Goal: Information Seeking & Learning: Learn about a topic

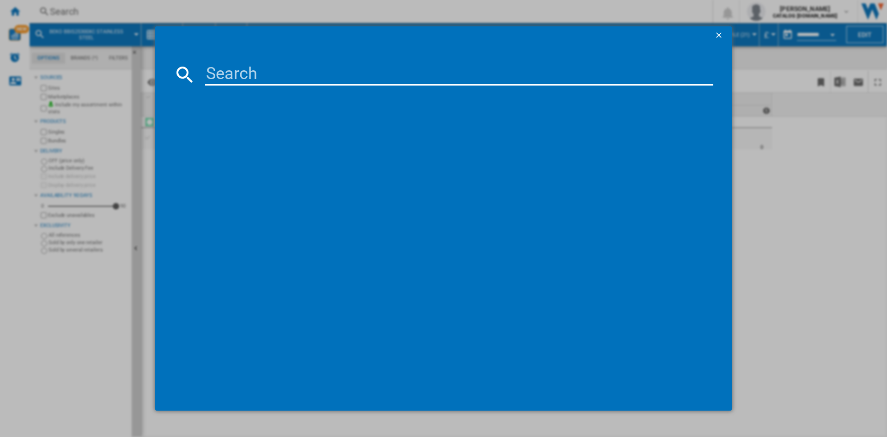
click at [248, 73] on input at bounding box center [459, 74] width 508 height 22
click at [224, 76] on input at bounding box center [459, 74] width 508 height 22
paste input "BW1O3821W"
type input "BW1O3821W"
click at [239, 132] on div "BEKO BW1O3821W WHITE" at bounding box center [450, 134] width 499 height 9
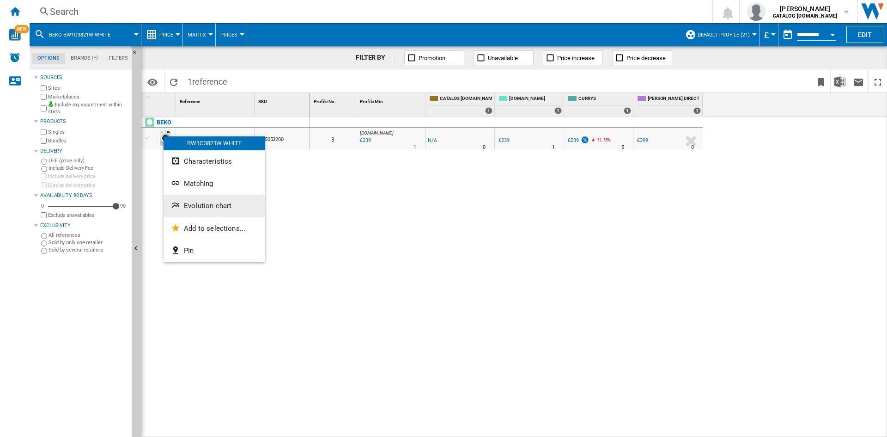
click at [208, 203] on span "Evolution chart" at bounding box center [208, 206] width 48 height 8
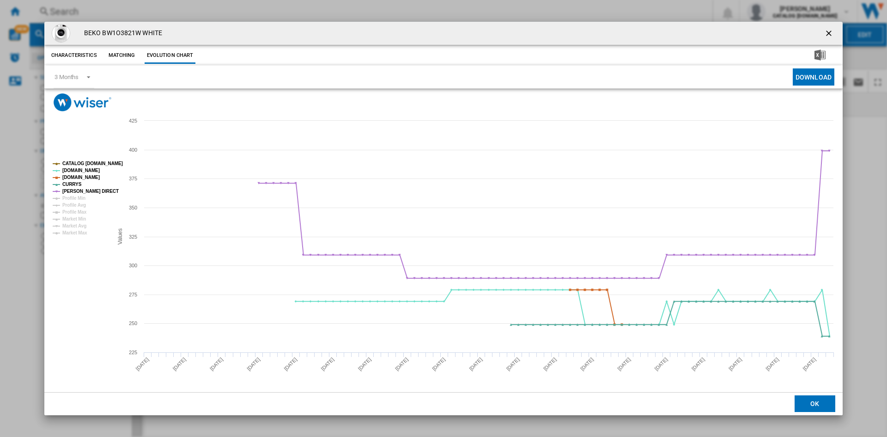
click at [828, 33] on ng-md-icon "getI18NText('BUTTONS.CLOSE_DIALOG')" at bounding box center [830, 34] width 11 height 11
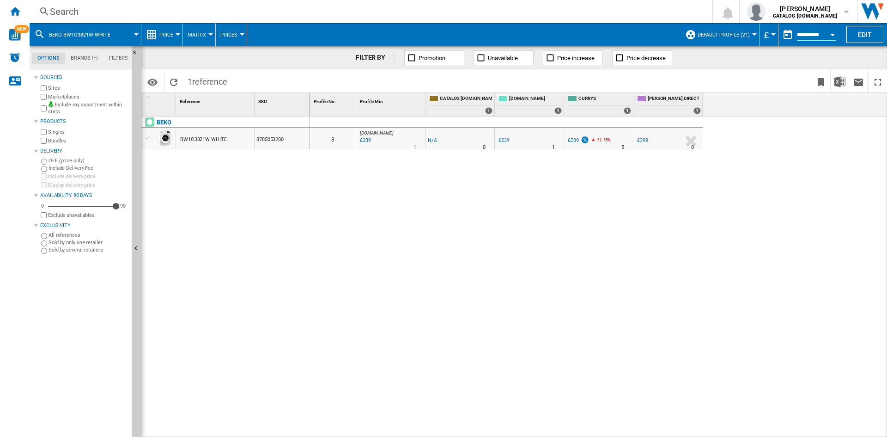
click at [64, 9] on div "Search" at bounding box center [369, 11] width 639 height 13
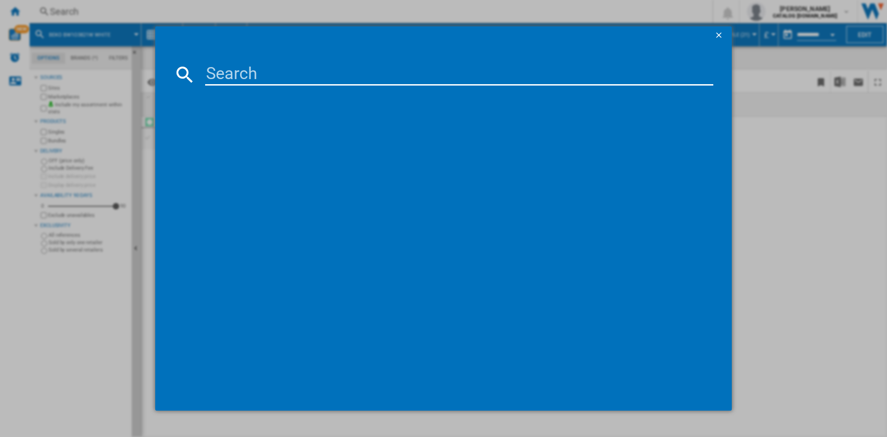
click at [235, 82] on input at bounding box center [459, 74] width 508 height 22
type input "BSF4682"
click at [232, 132] on div "BEKO BSF4682 WHITE" at bounding box center [450, 134] width 499 height 9
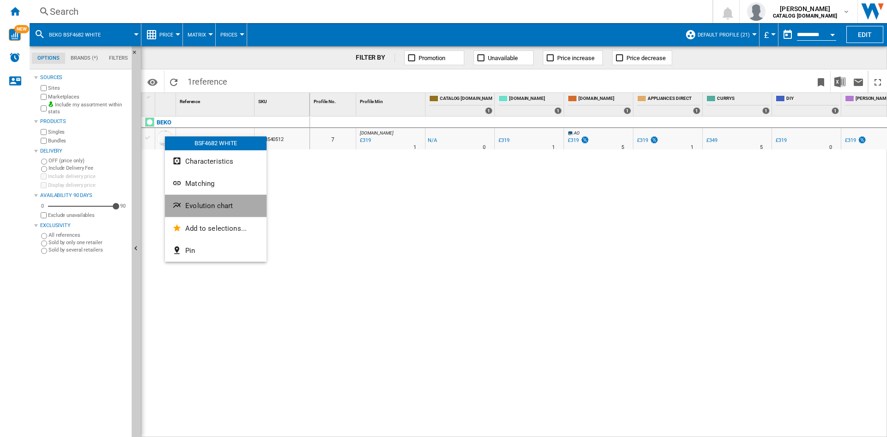
click at [222, 206] on span "Evolution chart" at bounding box center [209, 206] width 48 height 8
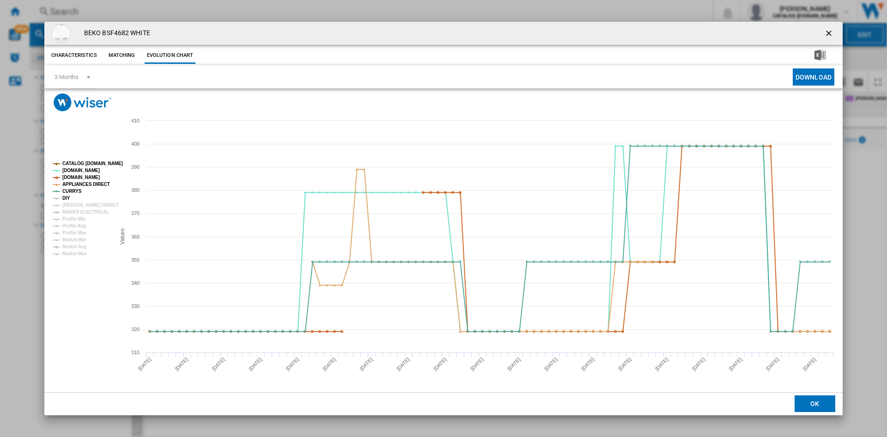
drag, startPoint x: 65, startPoint y: 200, endPoint x: 74, endPoint y: 204, distance: 10.1
click at [65, 200] on tspan "DIY" at bounding box center [66, 198] width 8 height 5
click at [82, 208] on tspan "[PERSON_NAME] DIRECT" at bounding box center [90, 204] width 56 height 5
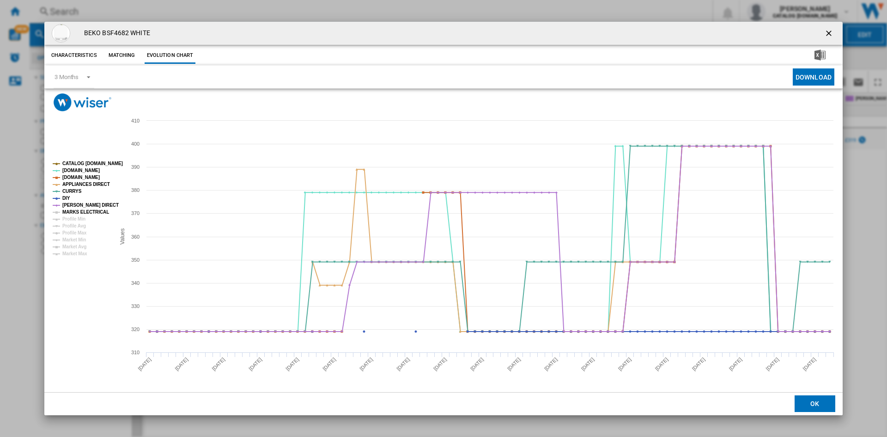
click at [87, 214] on tspan "MARKS ELECTRICAL" at bounding box center [85, 211] width 47 height 5
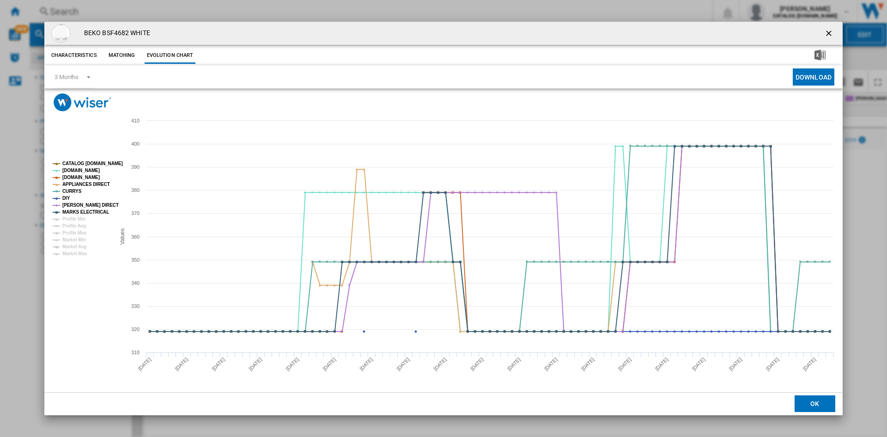
drag, startPoint x: 828, startPoint y: 32, endPoint x: 872, endPoint y: 50, distance: 47.3
click at [828, 32] on ng-md-icon "getI18NText('BUTTONS.CLOSE_DIALOG')" at bounding box center [830, 34] width 11 height 11
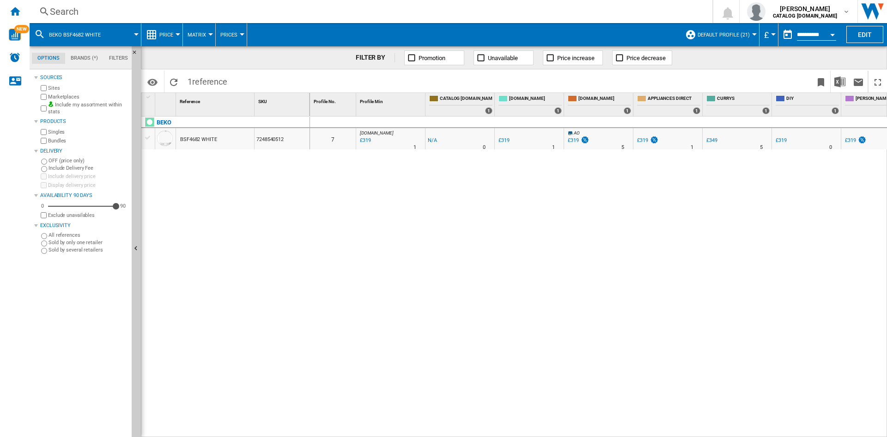
click at [56, 9] on div "Search" at bounding box center [369, 11] width 639 height 13
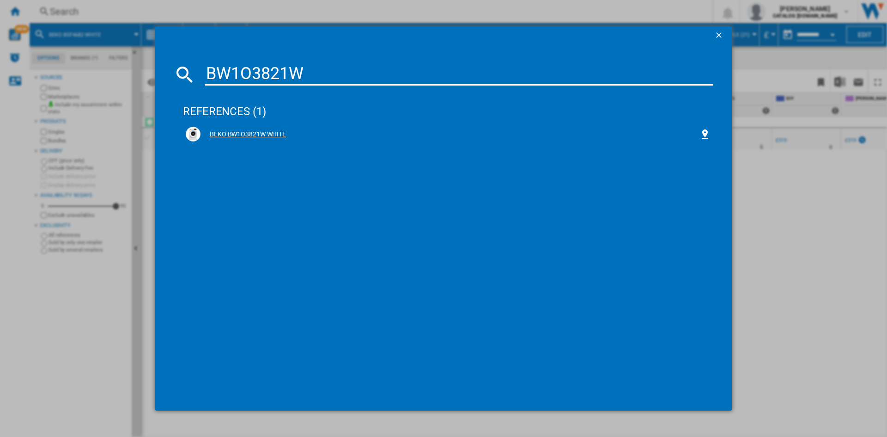
type input "BW1O3821W"
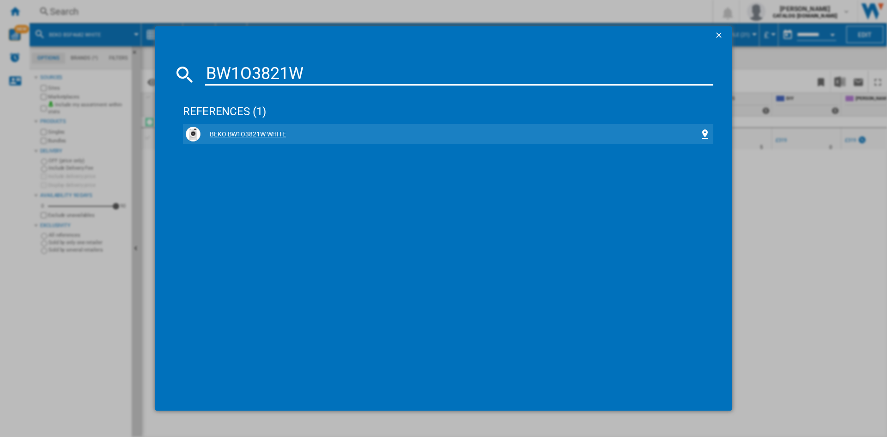
click at [238, 129] on div "BEKO BW1O3821W WHITE" at bounding box center [448, 134] width 525 height 15
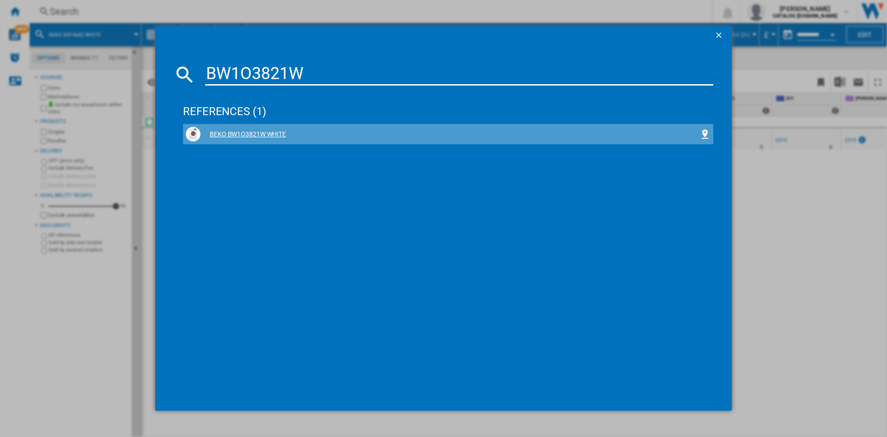
click at [244, 133] on div "BEKO BW1O3821W WHITE" at bounding box center [450, 134] width 499 height 9
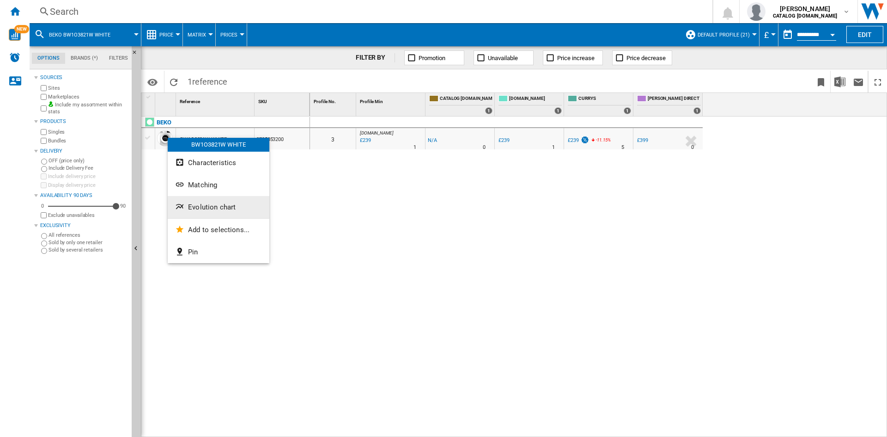
click at [223, 209] on span "Evolution chart" at bounding box center [212, 207] width 48 height 8
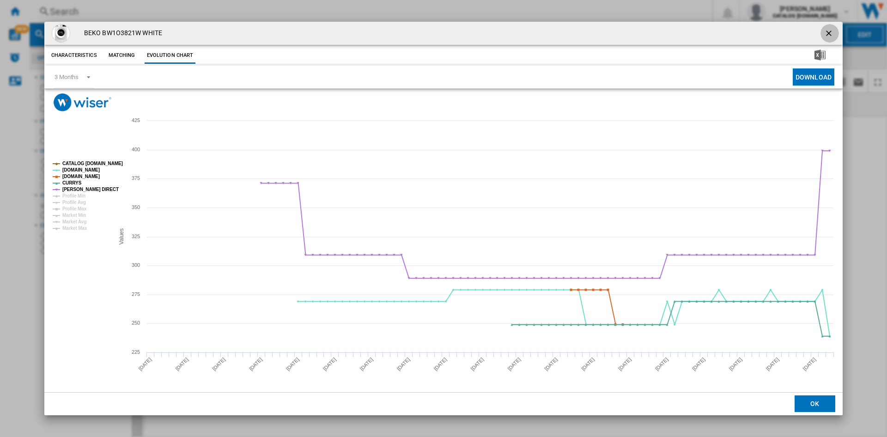
click at [830, 32] on ng-md-icon "getI18NText('BUTTONS.CLOSE_DIALOG')" at bounding box center [830, 34] width 11 height 11
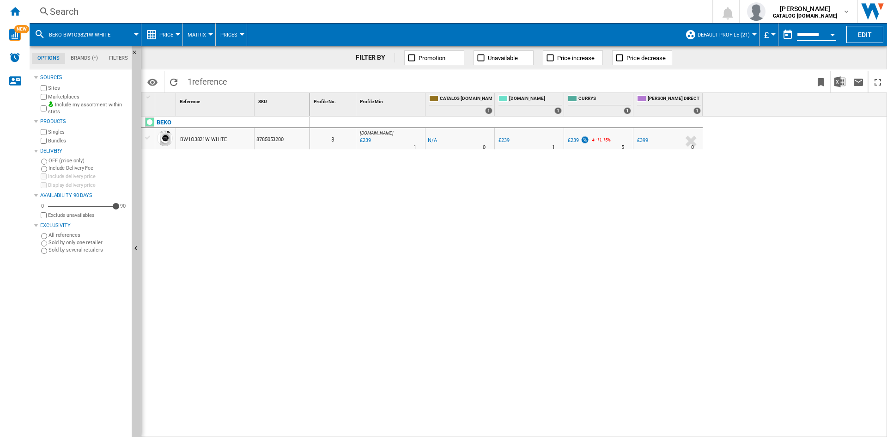
click at [84, 11] on div "Search" at bounding box center [369, 11] width 639 height 13
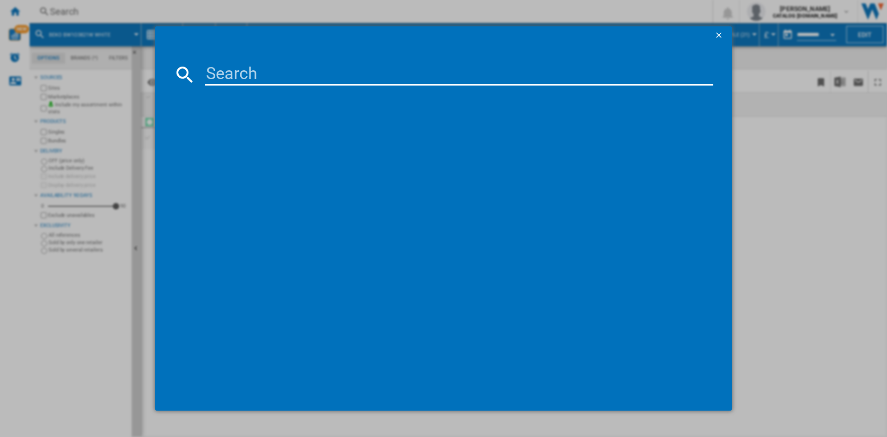
click at [249, 84] on input at bounding box center [459, 74] width 508 height 22
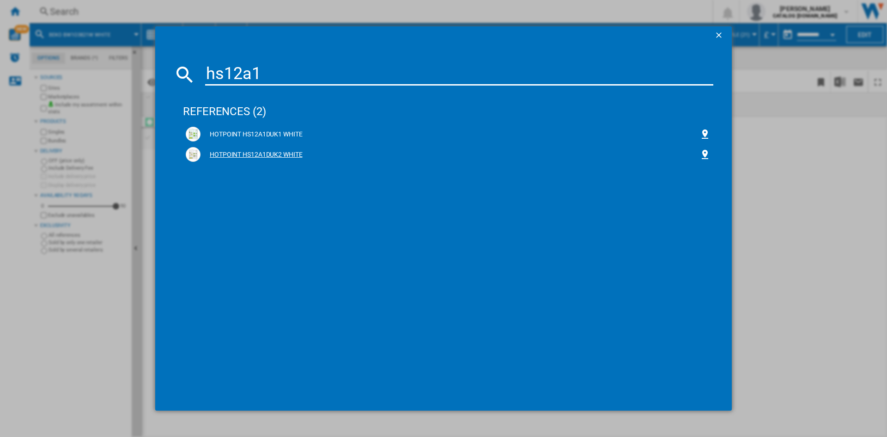
type input "hs12a1"
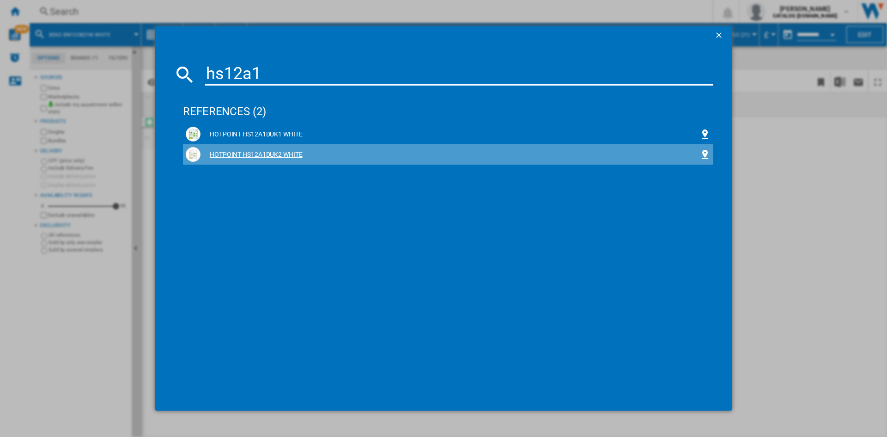
click at [249, 155] on div "HOTPOINT HS12A1DUK2 WHITE" at bounding box center [450, 154] width 499 height 9
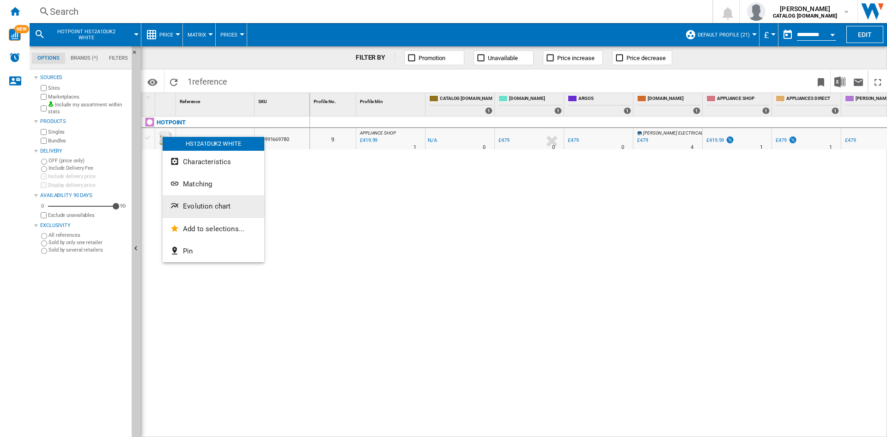
click at [207, 205] on span "Evolution chart" at bounding box center [207, 206] width 48 height 8
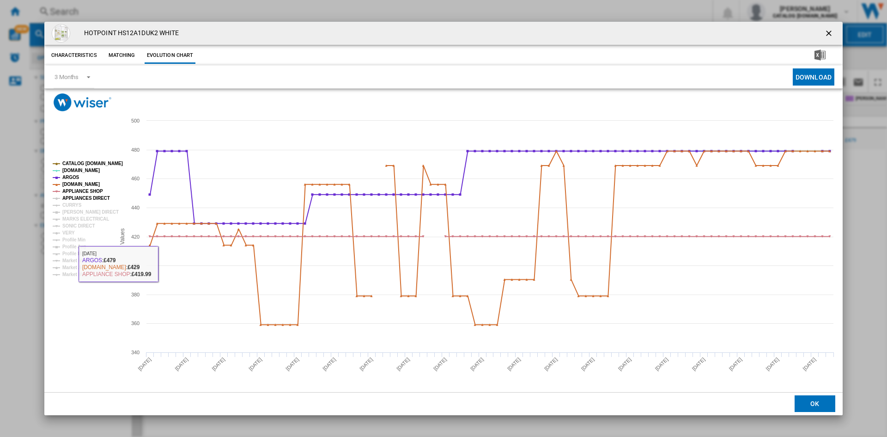
click at [80, 200] on tspan "APPLIANCES DIRECT" at bounding box center [86, 198] width 48 height 5
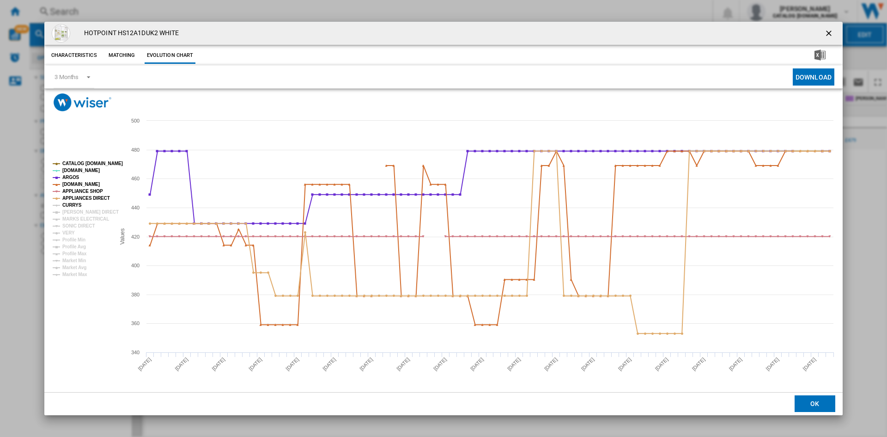
click at [73, 203] on tspan "CURRYS" at bounding box center [71, 204] width 19 height 5
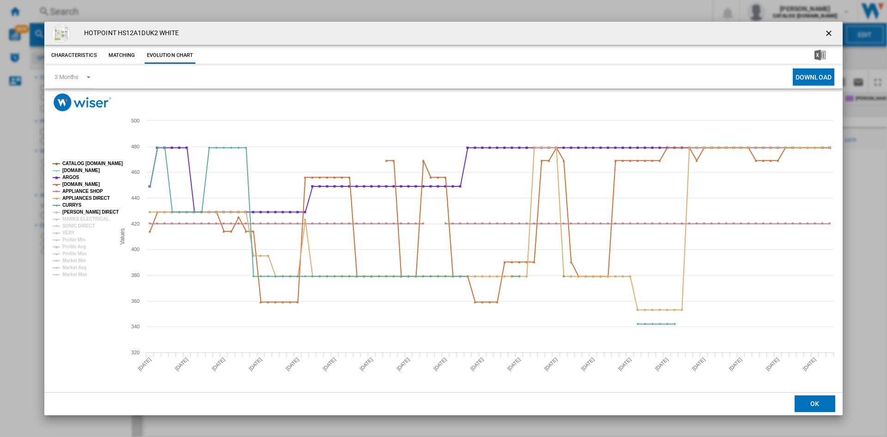
drag, startPoint x: 85, startPoint y: 210, endPoint x: 83, endPoint y: 216, distance: 5.8
click at [85, 211] on tspan "[PERSON_NAME] DIRECT" at bounding box center [90, 211] width 56 height 5
click at [83, 216] on tspan "MARKS ELECTRICAL" at bounding box center [85, 218] width 47 height 5
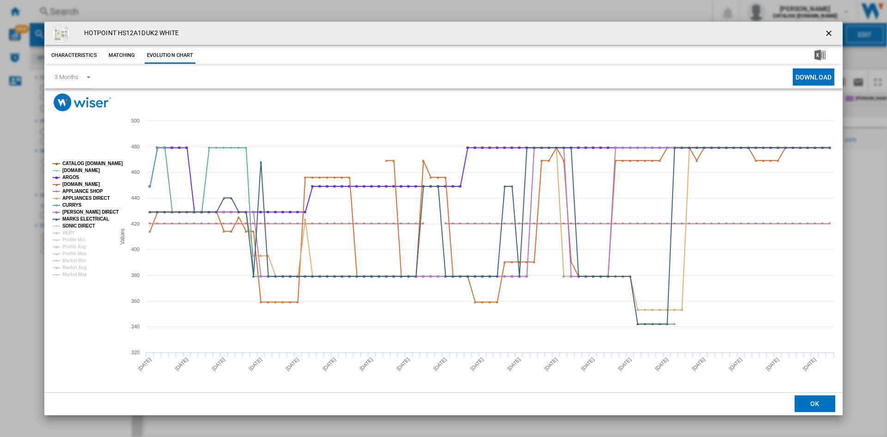
click at [81, 226] on tspan "SONIC DIRECT" at bounding box center [78, 225] width 32 height 5
click at [73, 232] on tspan "VERY" at bounding box center [68, 232] width 12 height 5
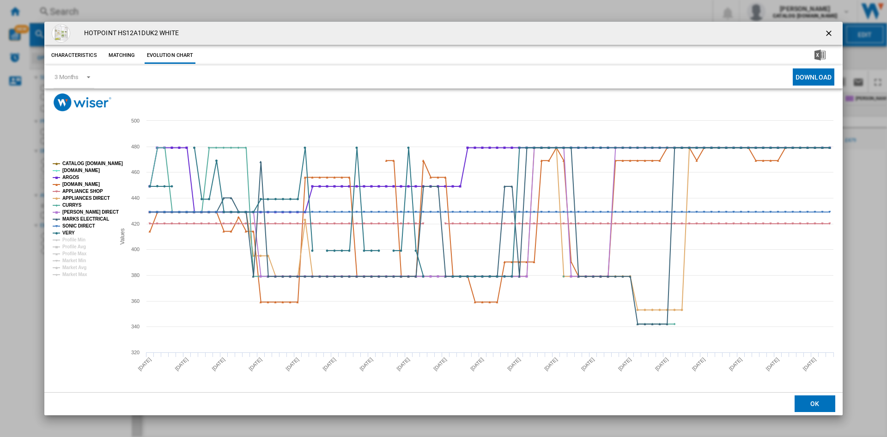
click at [830, 33] on ng-md-icon "getI18NText('BUTTONS.CLOSE_DIALOG')" at bounding box center [830, 34] width 11 height 11
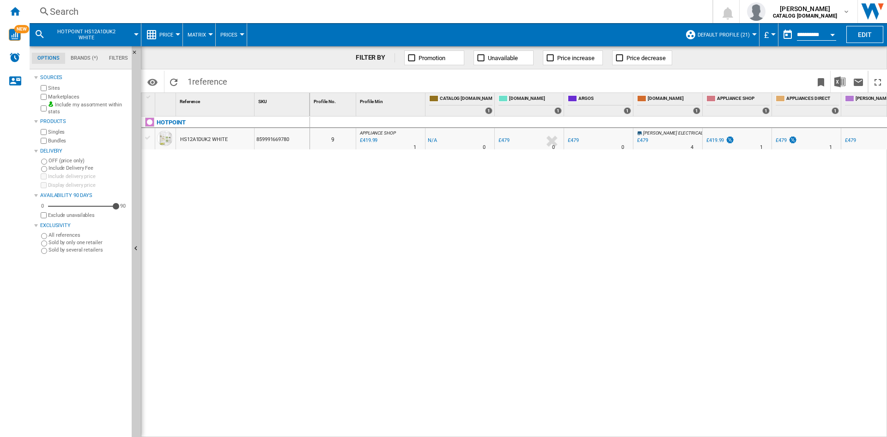
click at [84, 12] on div "Search" at bounding box center [369, 11] width 639 height 13
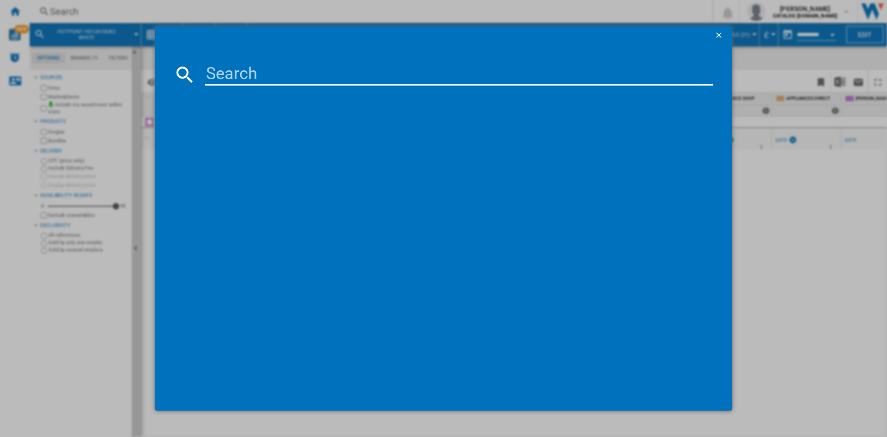
click at [263, 79] on input at bounding box center [459, 74] width 508 height 22
type input "HTSD18a011"
click at [262, 133] on div "HOTPOINT HTSD18A011A1 WHITE" at bounding box center [450, 134] width 499 height 9
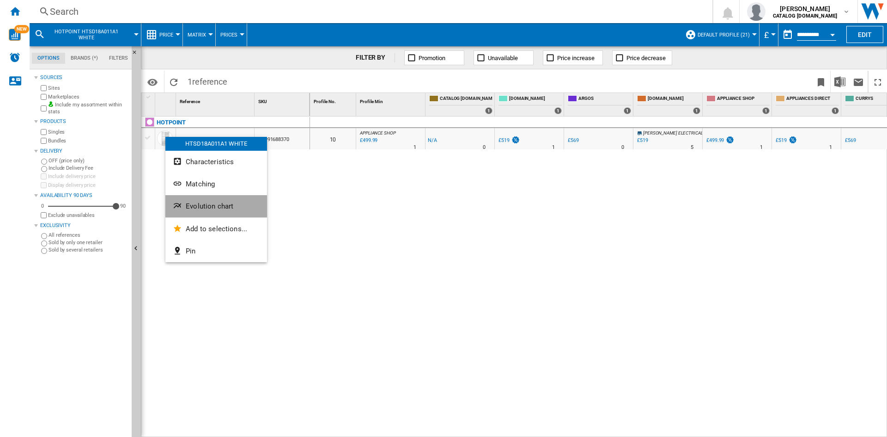
click at [215, 208] on span "Evolution chart" at bounding box center [210, 206] width 48 height 8
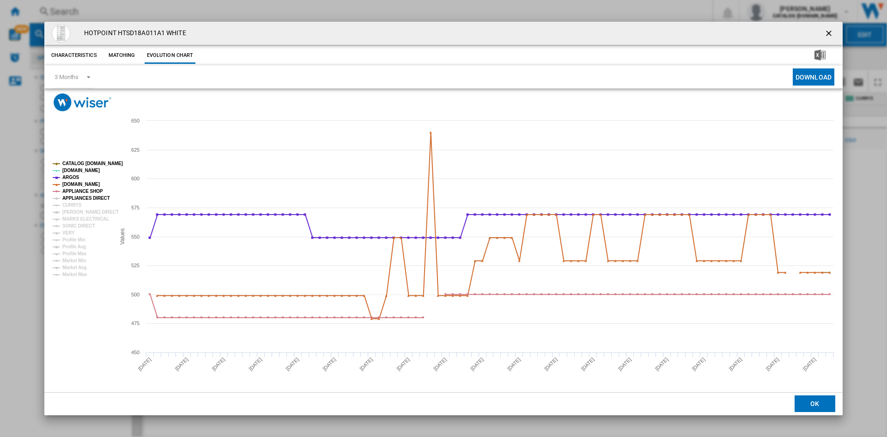
drag, startPoint x: 68, startPoint y: 199, endPoint x: 67, endPoint y: 205, distance: 6.2
click at [67, 199] on tspan "APPLIANCES DIRECT" at bounding box center [86, 198] width 48 height 5
click at [67, 205] on tspan "CURRYS" at bounding box center [71, 204] width 19 height 5
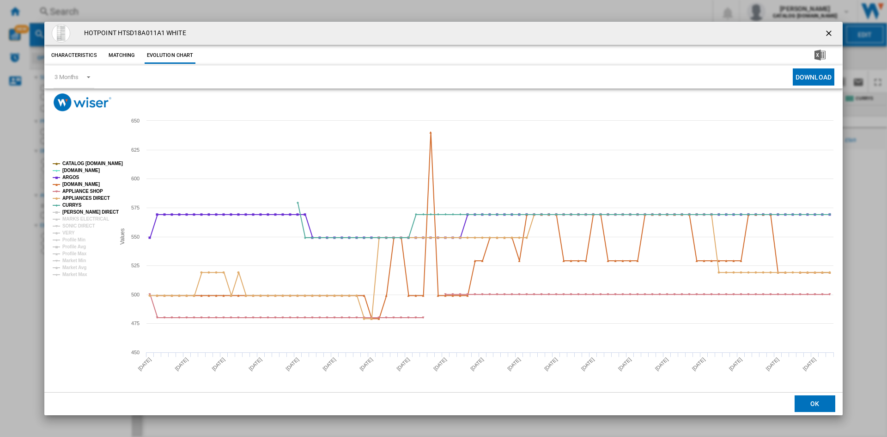
click at [74, 209] on tspan "[PERSON_NAME] DIRECT" at bounding box center [90, 211] width 56 height 5
click at [79, 219] on tspan "MARKS ELECTRICAL" at bounding box center [85, 218] width 47 height 5
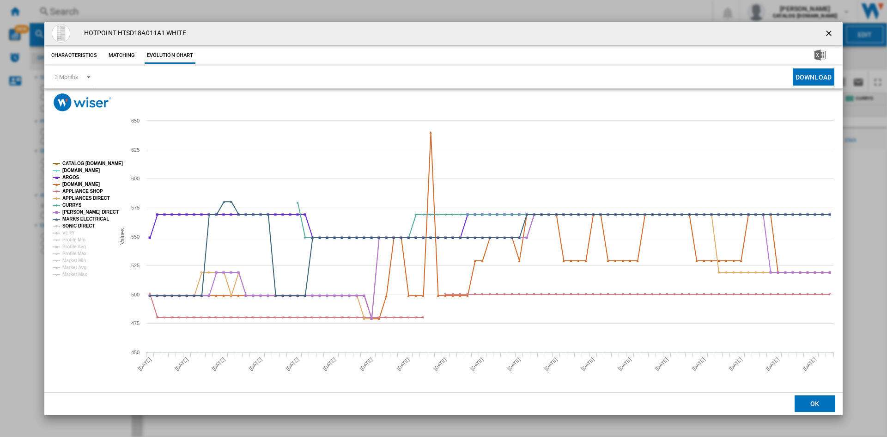
click at [78, 226] on tspan "SONIC DIRECT" at bounding box center [78, 225] width 32 height 5
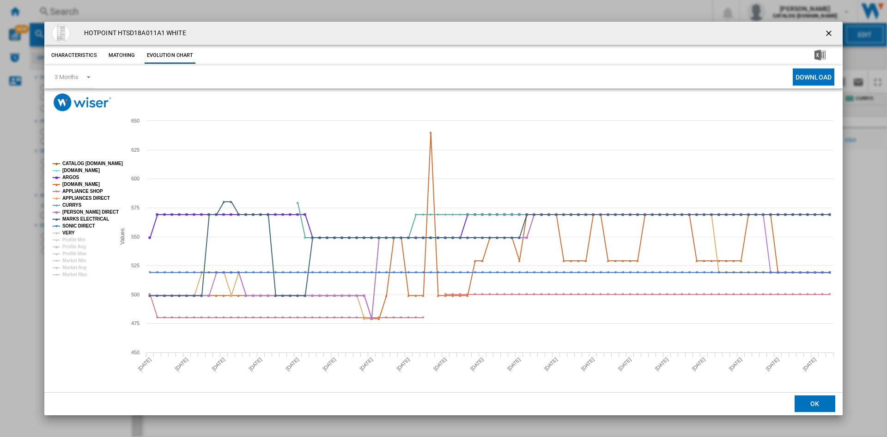
click at [72, 233] on tspan "VERY" at bounding box center [68, 232] width 12 height 5
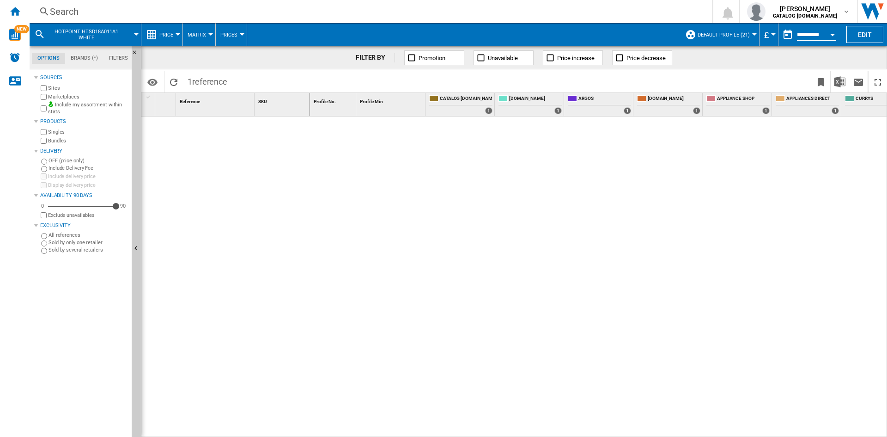
click at [58, 16] on div "Search" at bounding box center [369, 11] width 639 height 13
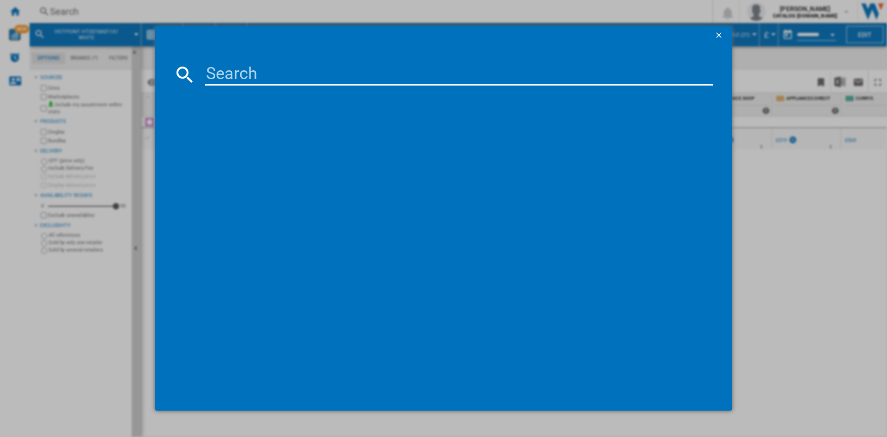
click at [222, 75] on input at bounding box center [459, 74] width 508 height 22
type input "htsd184011"
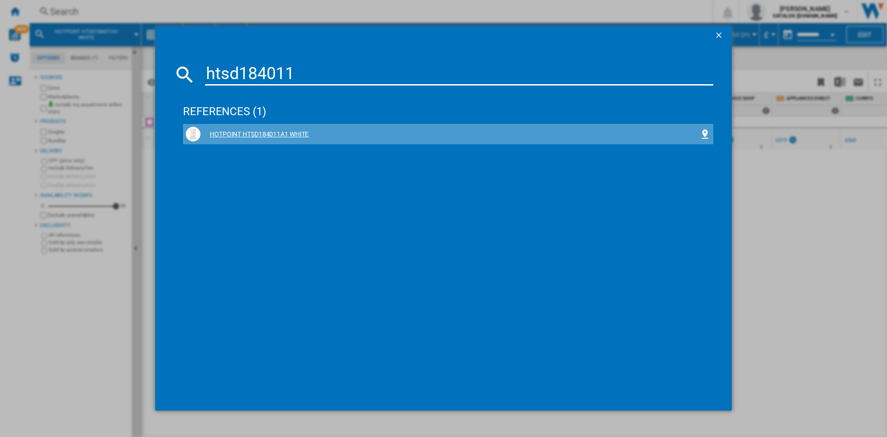
click at [260, 135] on div "HOTPOINT HTSD184011A1 WHITE" at bounding box center [450, 134] width 499 height 9
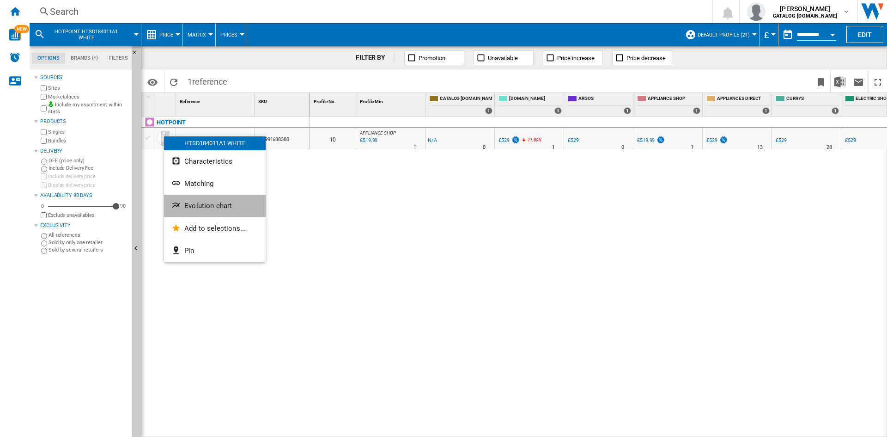
click at [214, 206] on span "Evolution chart" at bounding box center [208, 206] width 48 height 8
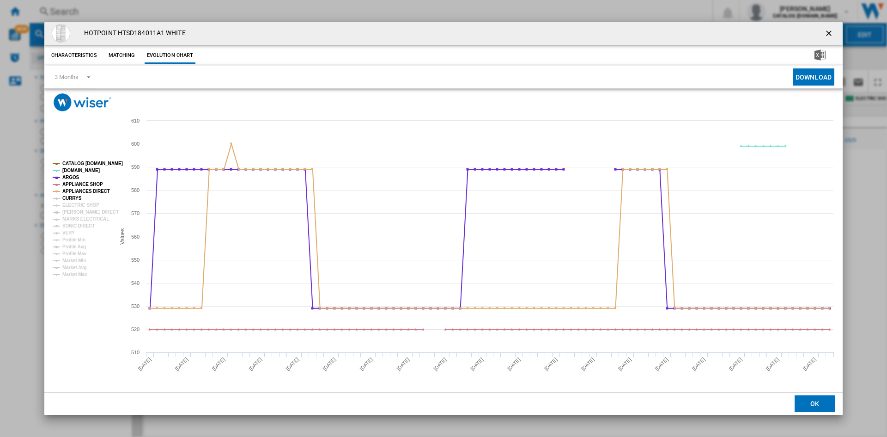
click at [70, 196] on tspan "CURRYS" at bounding box center [71, 198] width 19 height 5
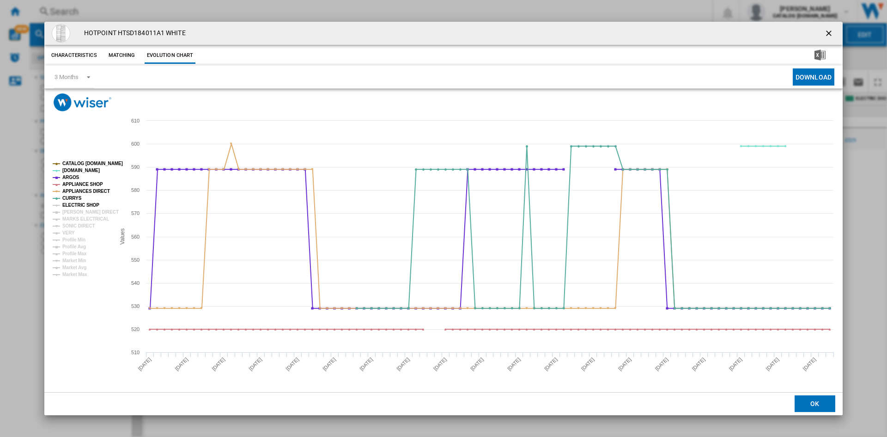
click at [76, 208] on tspan "ELECTRIC SHOP" at bounding box center [80, 204] width 37 height 5
click at [78, 216] on tspan "MARKS ELECTRICAL" at bounding box center [85, 218] width 47 height 5
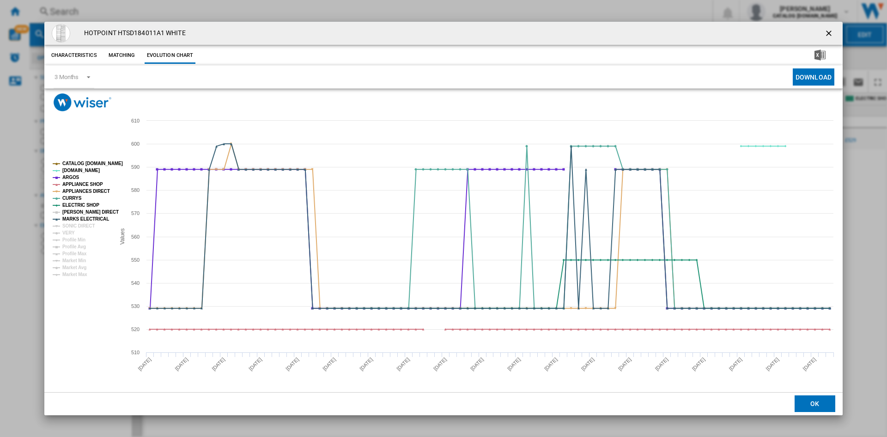
click at [77, 213] on tspan "[PERSON_NAME] DIRECT" at bounding box center [90, 211] width 56 height 5
click at [77, 224] on tspan "SONIC DIRECT" at bounding box center [78, 225] width 32 height 5
click at [69, 234] on tspan "VERY" at bounding box center [68, 232] width 12 height 5
